Goal: Task Accomplishment & Management: Manage account settings

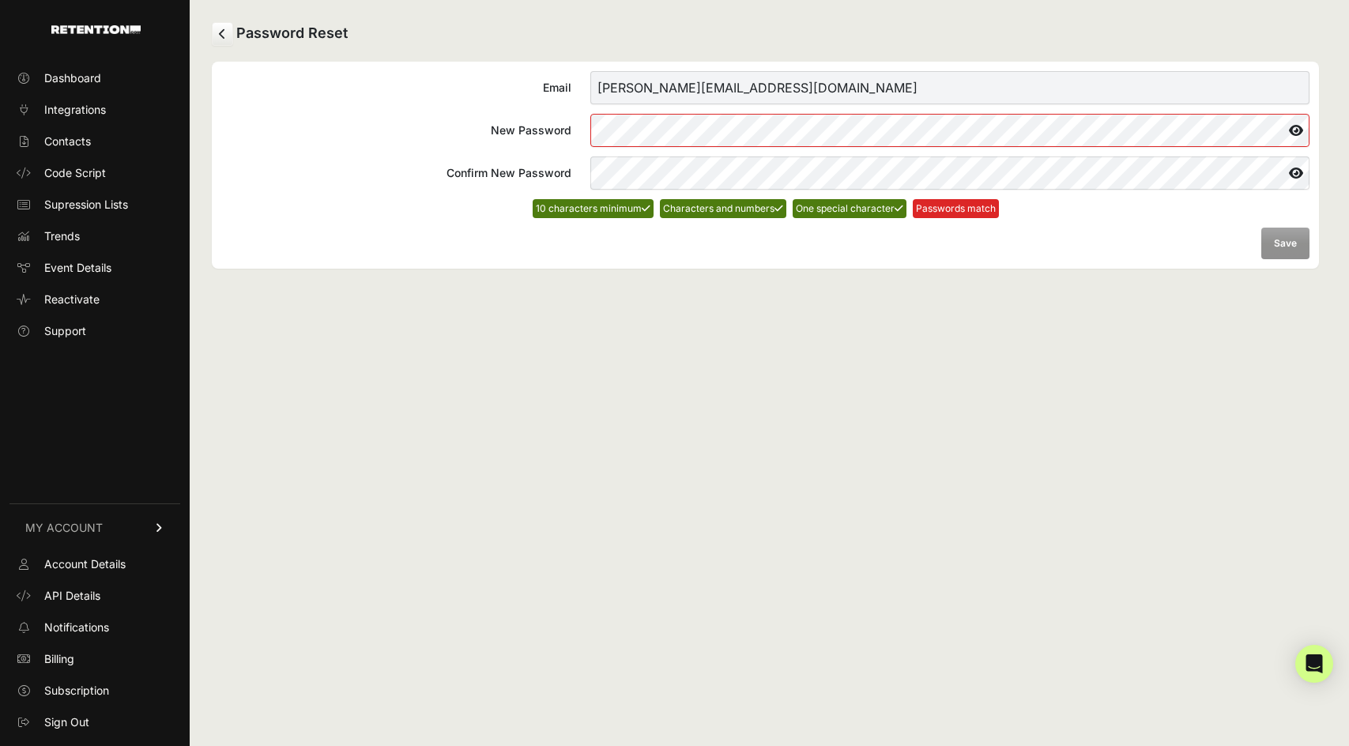
click at [1290, 129] on icon at bounding box center [1296, 130] width 27 height 25
click at [1280, 243] on button "Save" at bounding box center [1286, 244] width 48 height 32
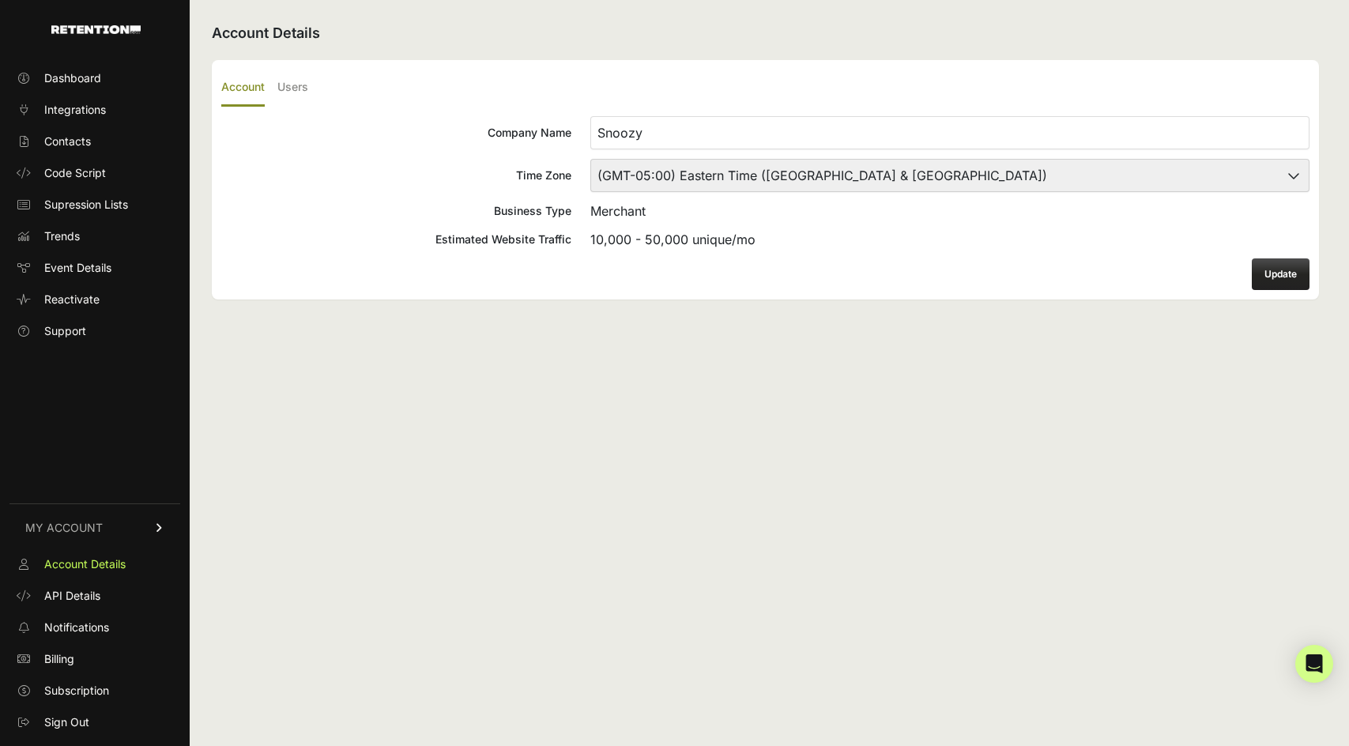
click at [1284, 272] on button "Update" at bounding box center [1281, 274] width 58 height 32
